Goal: Transaction & Acquisition: Purchase product/service

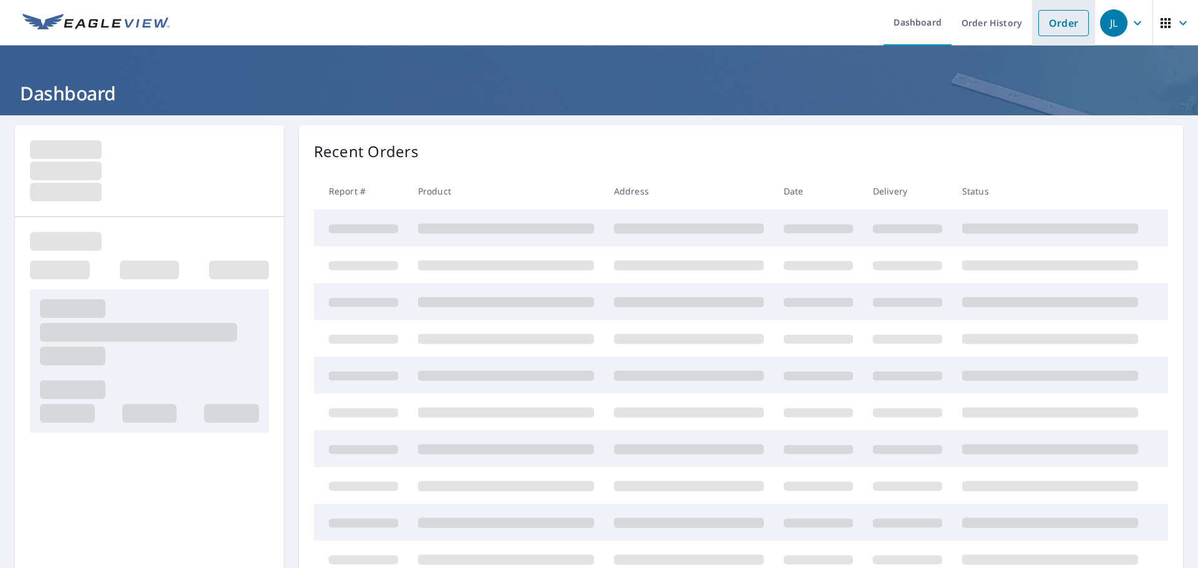
click at [1057, 27] on link "Order" at bounding box center [1063, 23] width 51 height 26
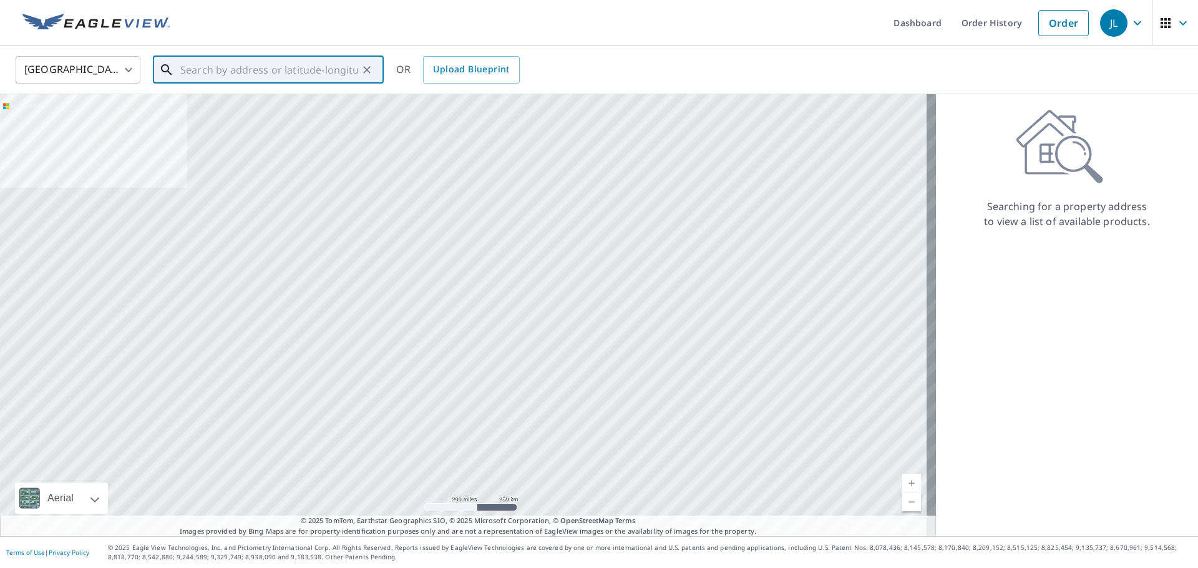
click at [240, 73] on input "text" at bounding box center [269, 69] width 178 height 35
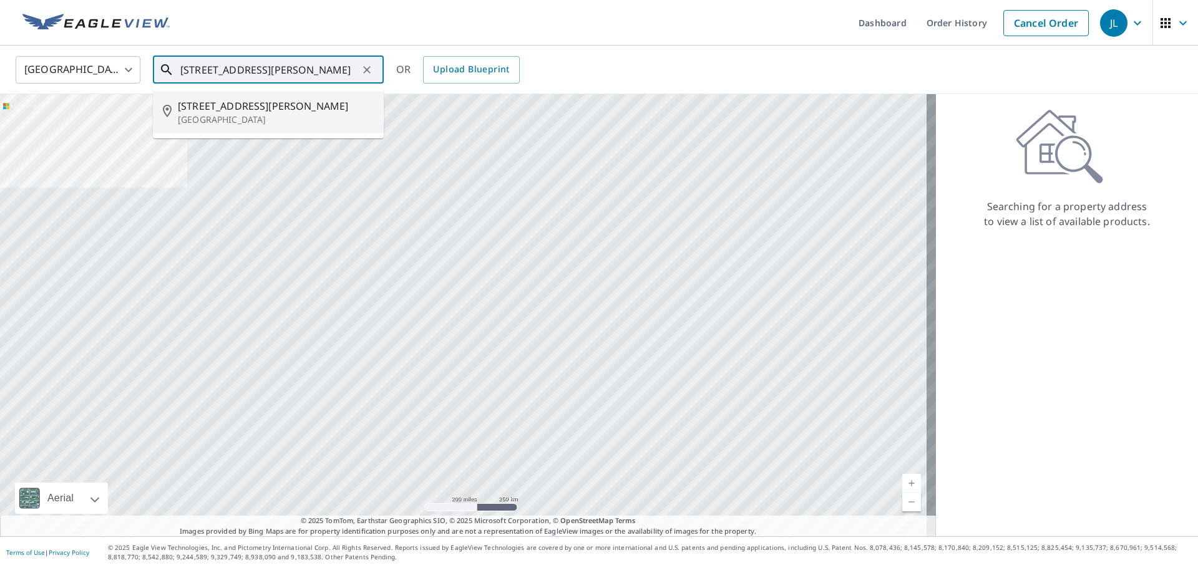
click at [238, 114] on p "[GEOGRAPHIC_DATA]" at bounding box center [276, 120] width 196 height 12
type input "[STREET_ADDRESS][PERSON_NAME]"
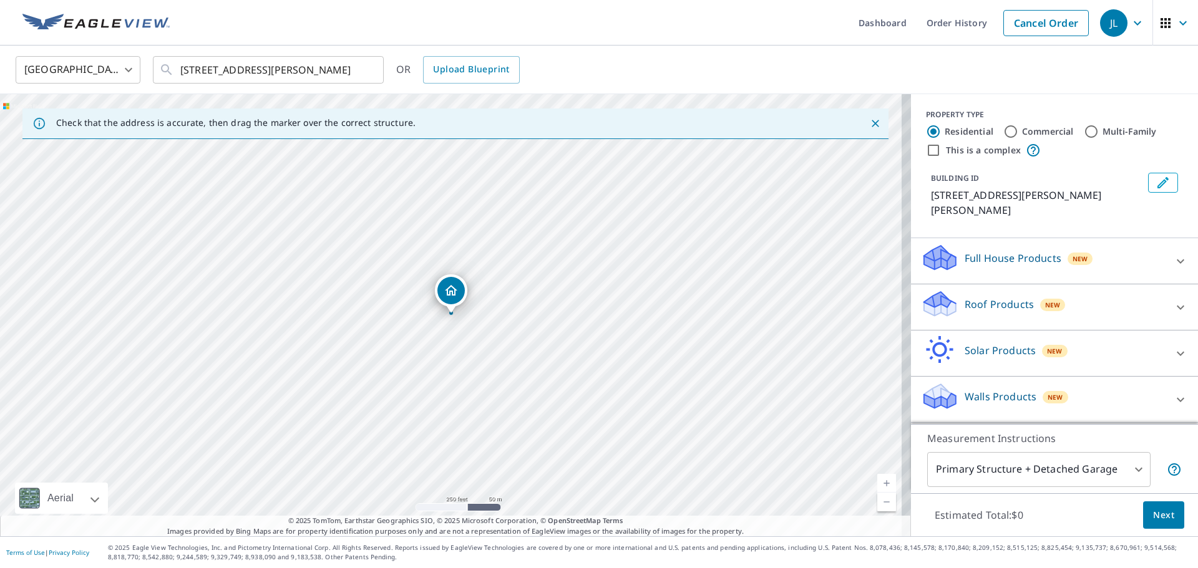
click at [997, 297] on p "Roof Products" at bounding box center [998, 304] width 69 height 15
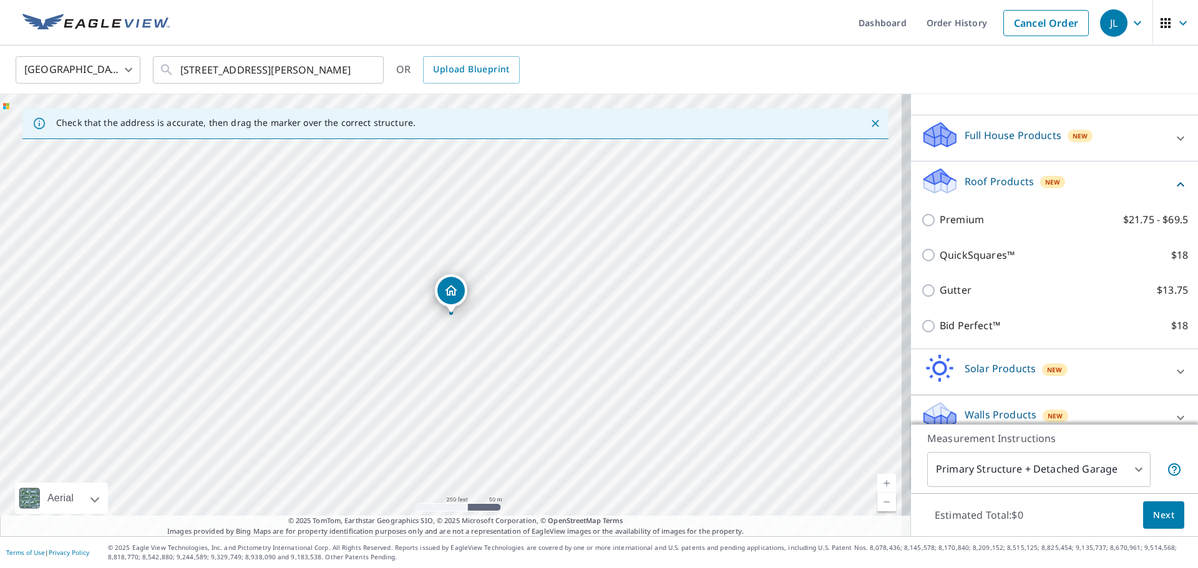
scroll to position [125, 0]
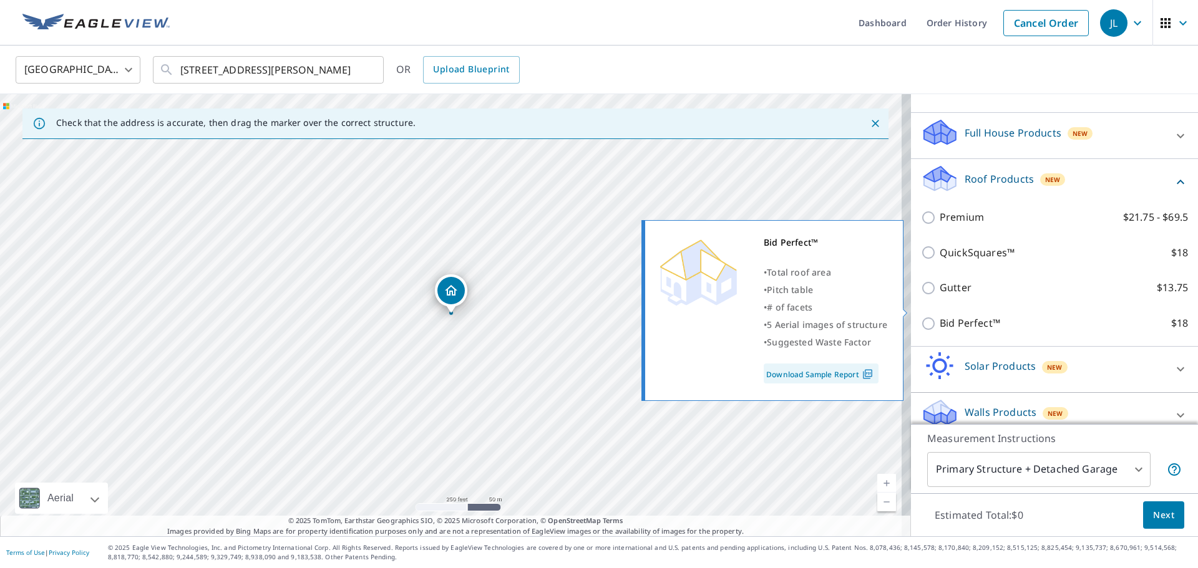
click at [922, 316] on input "Bid Perfect™ $18" at bounding box center [930, 323] width 19 height 15
checkbox input "true"
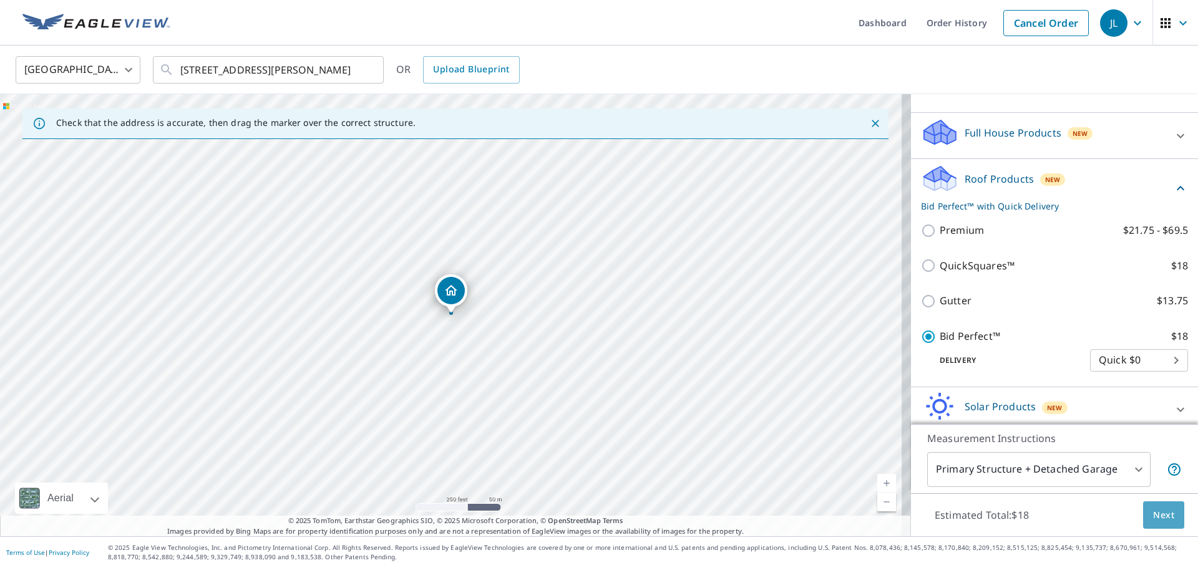
click at [1156, 511] on span "Next" at bounding box center [1163, 516] width 21 height 16
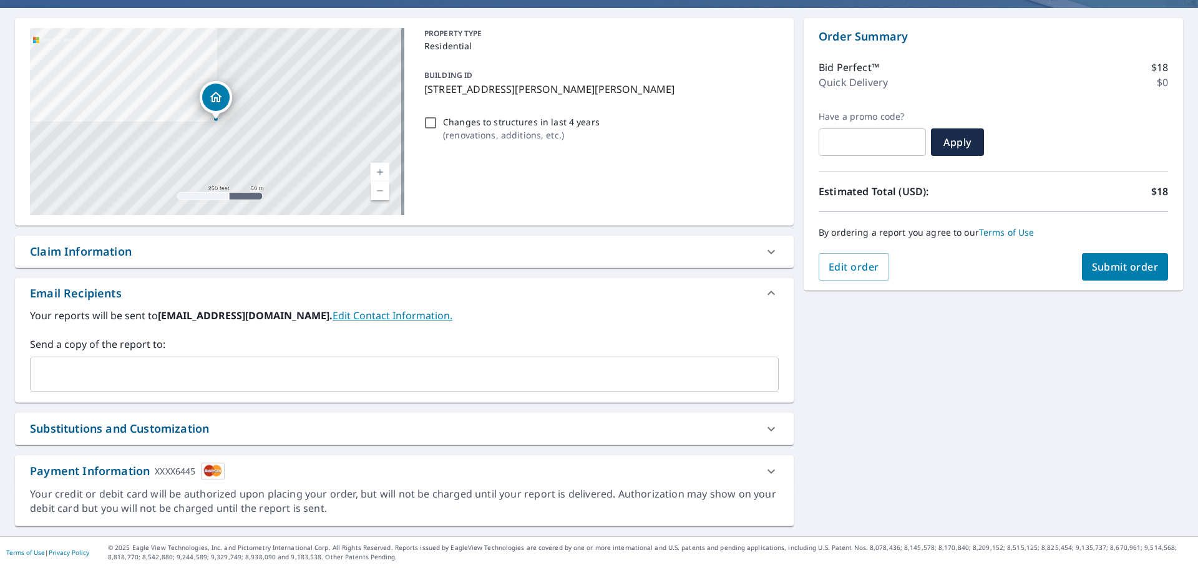
scroll to position [107, 0]
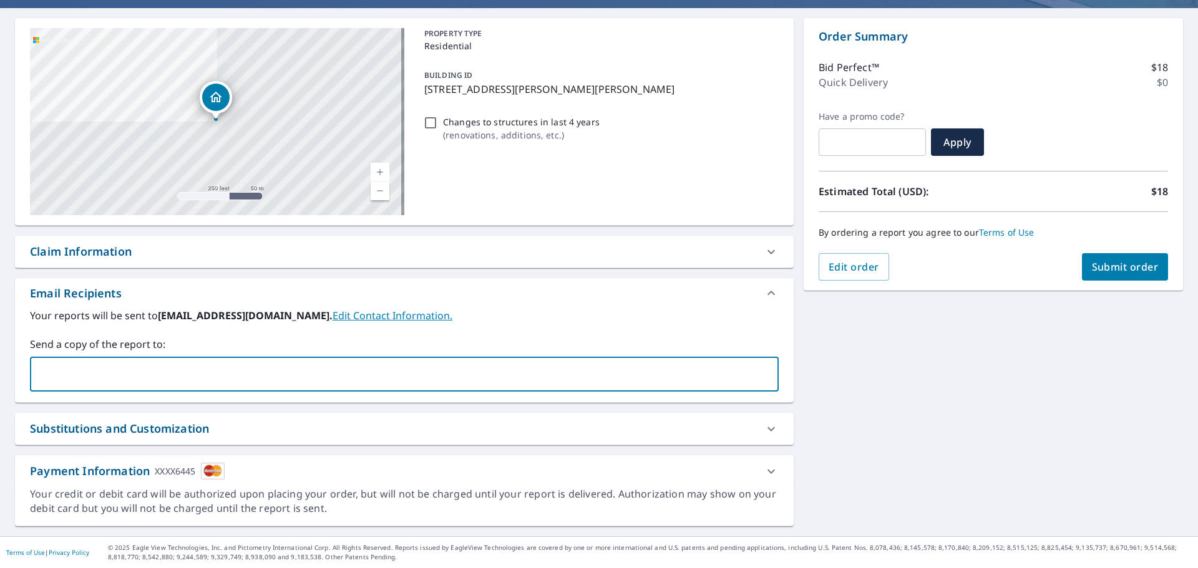
click at [135, 376] on input "text" at bounding box center [395, 374] width 719 height 24
type input "[EMAIL_ADDRESS][DOMAIN_NAME]"
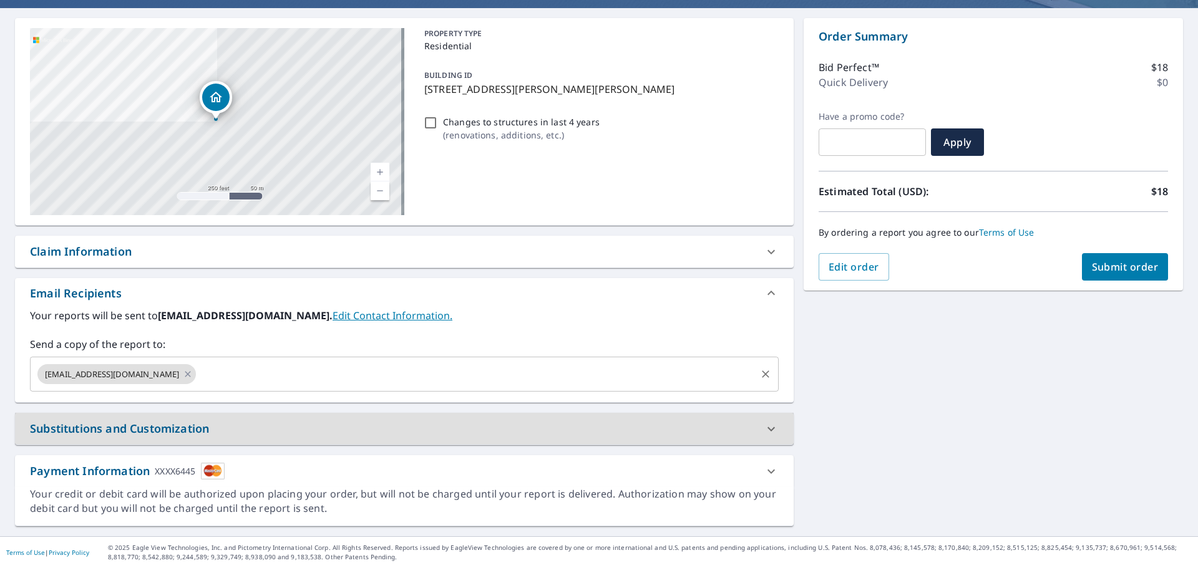
click at [272, 372] on input "text" at bounding box center [476, 374] width 556 height 24
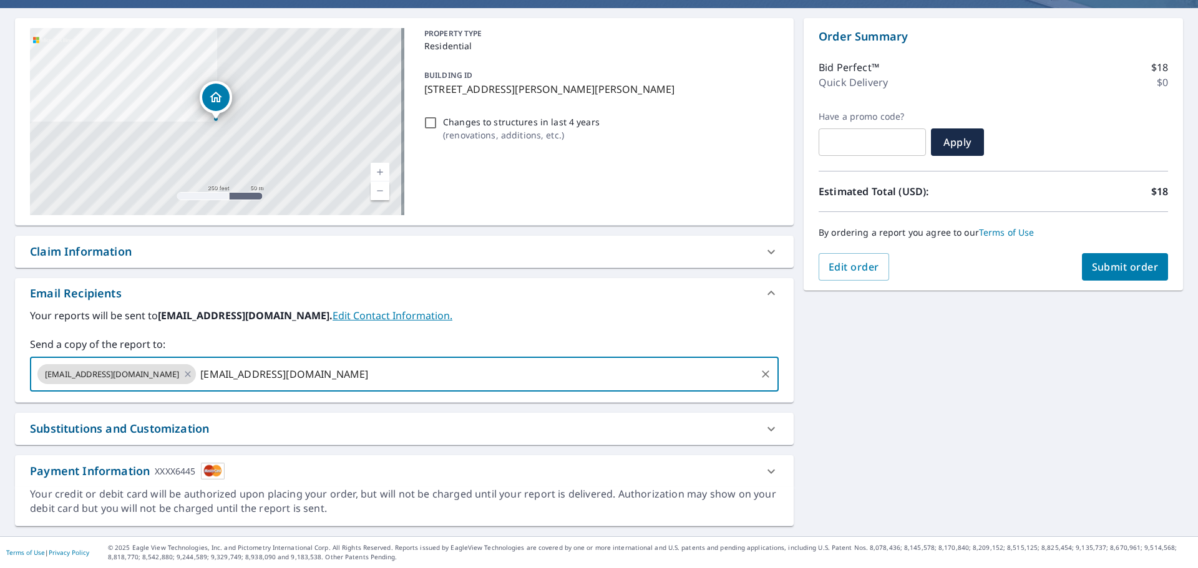
type input "[EMAIL_ADDRESS][DOMAIN_NAME]"
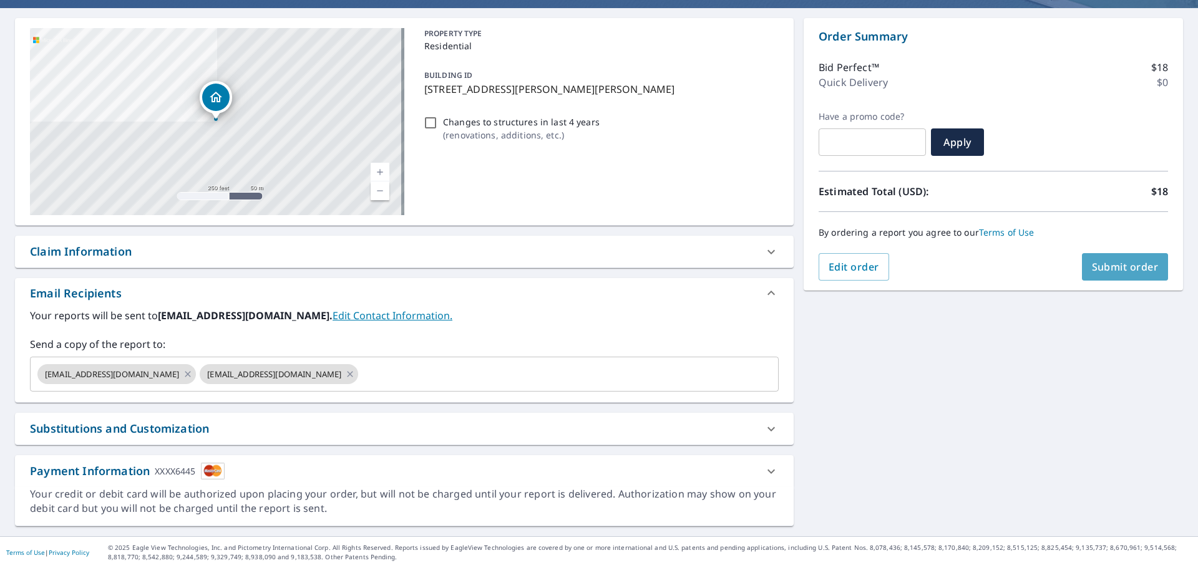
click at [1092, 268] on span "Submit order" at bounding box center [1125, 267] width 67 height 14
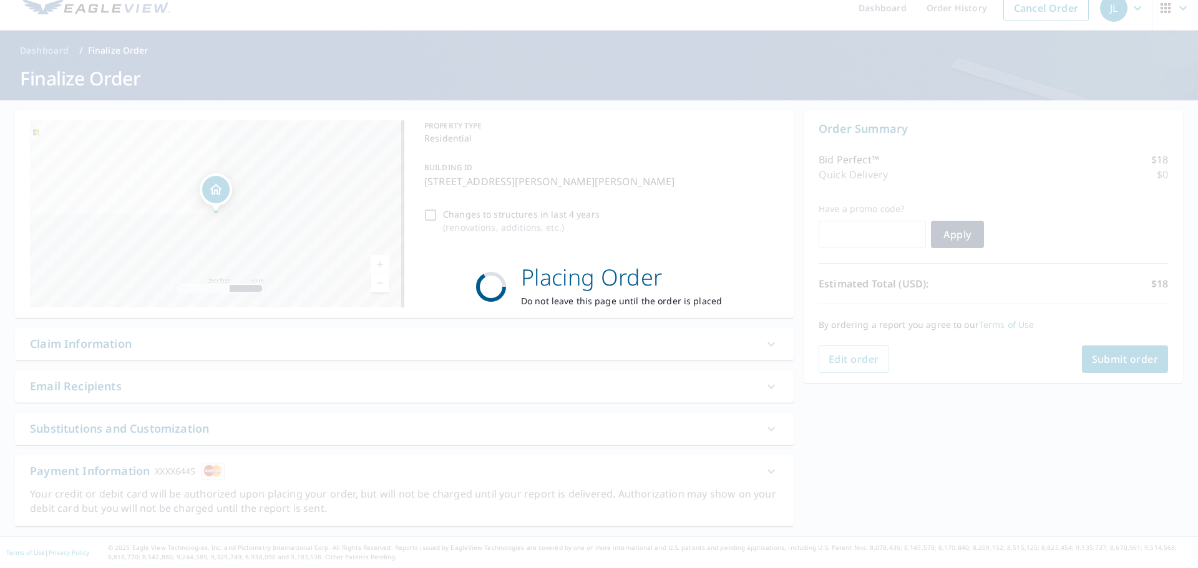
scroll to position [15, 0]
